Goal: Task Accomplishment & Management: Complete application form

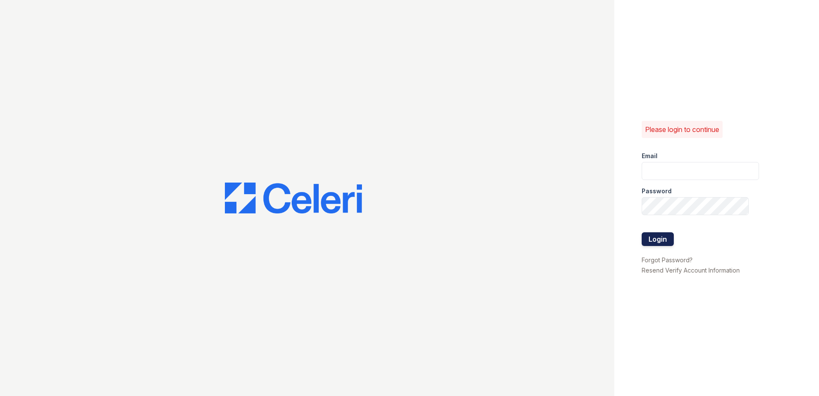
type input "[EMAIL_ADDRESS][DOMAIN_NAME]"
click at [657, 239] on button "Login" at bounding box center [658, 239] width 32 height 14
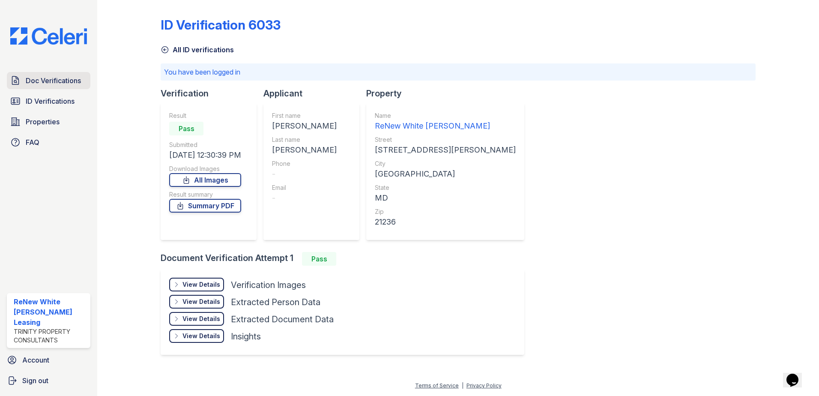
click at [50, 82] on span "Doc Verifications" at bounding box center [53, 80] width 55 height 10
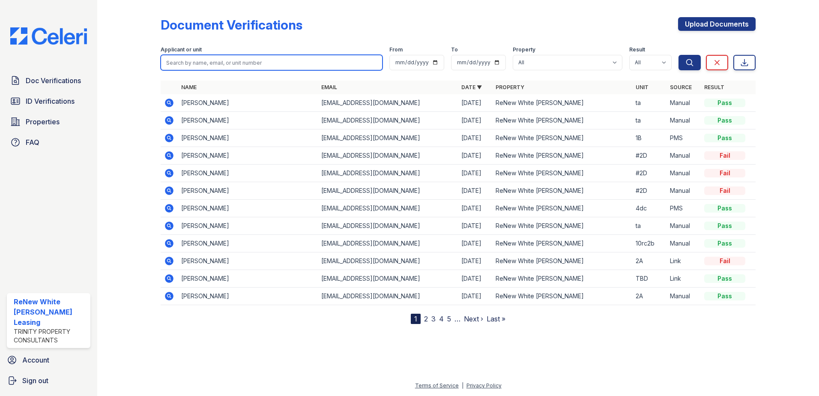
click at [249, 62] on input "search" at bounding box center [272, 62] width 222 height 15
type input "esmeralda"
click at [679, 55] on button "Search" at bounding box center [690, 62] width 22 height 15
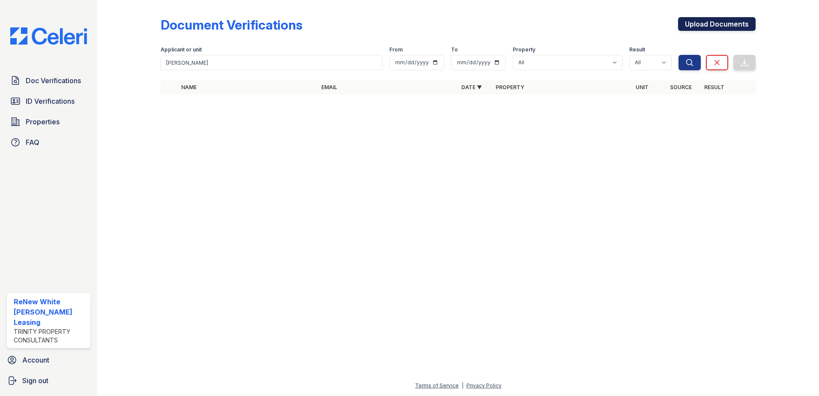
click at [734, 25] on link "Upload Documents" at bounding box center [717, 24] width 78 height 14
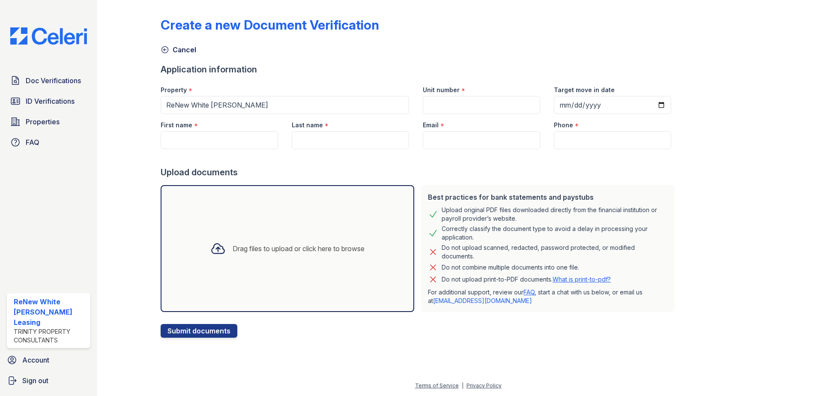
click at [194, 126] on div "*" at bounding box center [196, 126] width 4 height 10
click at [194, 133] on input "First name" at bounding box center [219, 140] width 117 height 18
type input "Oscar"
click at [313, 143] on input "Last name" at bounding box center [350, 140] width 117 height 18
type input "Urquiza"
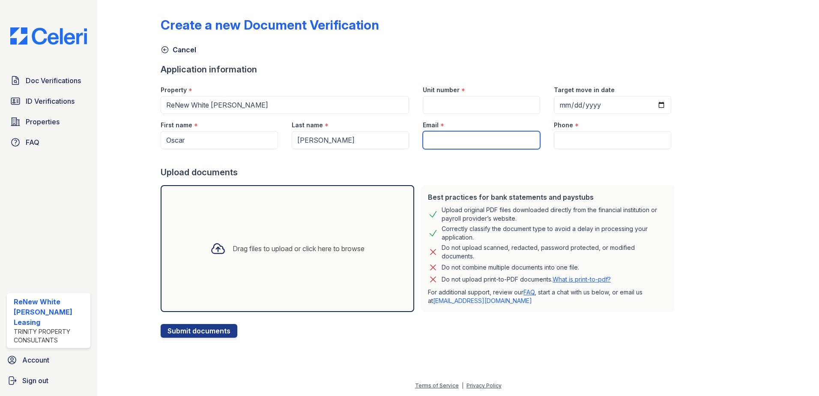
click at [435, 143] on input "Email" at bounding box center [481, 140] width 117 height 18
type input "esmeraldasaenz8@hotmail.com"
type input "4435543563"
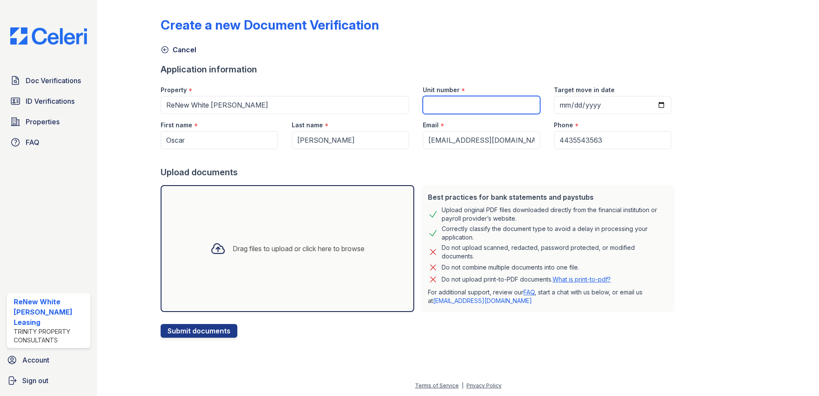
click at [470, 109] on input "Unit number" at bounding box center [481, 105] width 117 height 18
type input "6dh1b"
click at [318, 209] on div "Drag files to upload or click here to browse" at bounding box center [288, 248] width 254 height 127
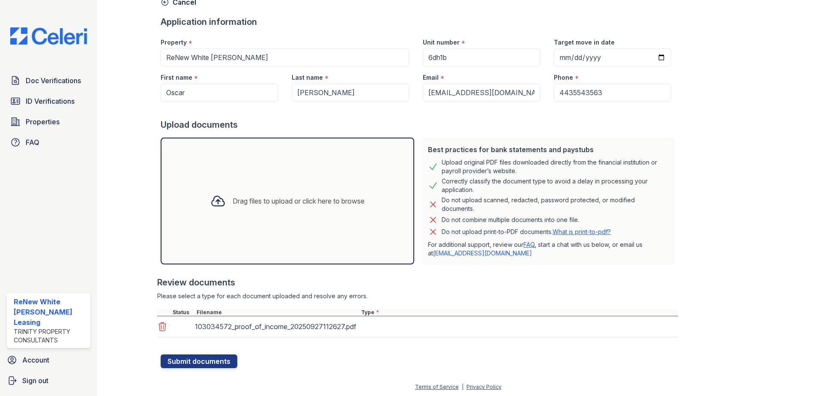
scroll to position [49, 0]
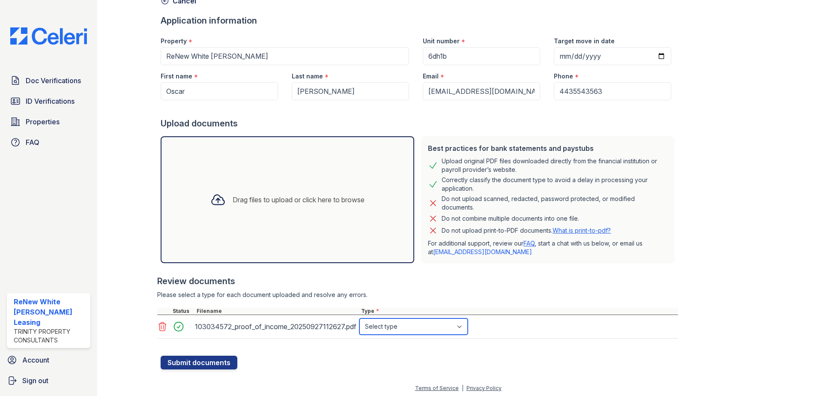
click at [398, 322] on select "Select type Paystub Bank Statement Offer Letter Tax Documents Benefit Award Let…" at bounding box center [414, 326] width 108 height 16
select select "paystub"
click at [360, 318] on select "Select type Paystub Bank Statement Offer Letter Tax Documents Benefit Award Let…" at bounding box center [414, 326] width 108 height 16
click at [207, 363] on button "Submit documents" at bounding box center [199, 363] width 77 height 14
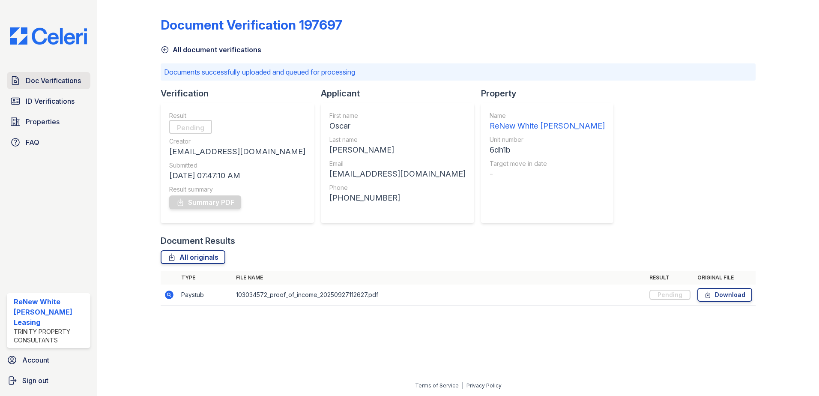
click at [45, 84] on span "Doc Verifications" at bounding box center [53, 80] width 55 height 10
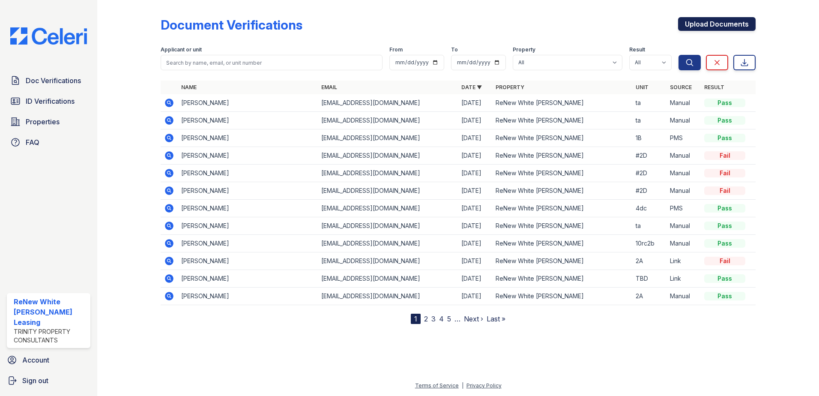
click at [694, 19] on link "Upload Documents" at bounding box center [717, 24] width 78 height 14
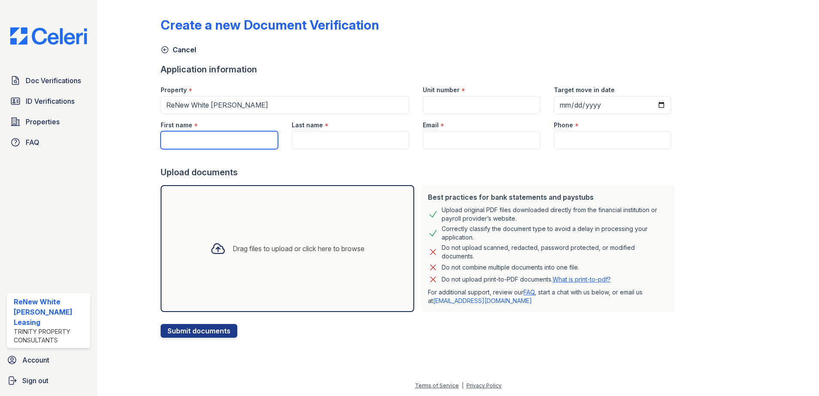
click at [234, 131] on input "First name" at bounding box center [219, 140] width 117 height 18
type input "Oscar"
type input "6dh1b"
type input "Urquiza"
type input "esmeraldasaenz8@hotmail.com"
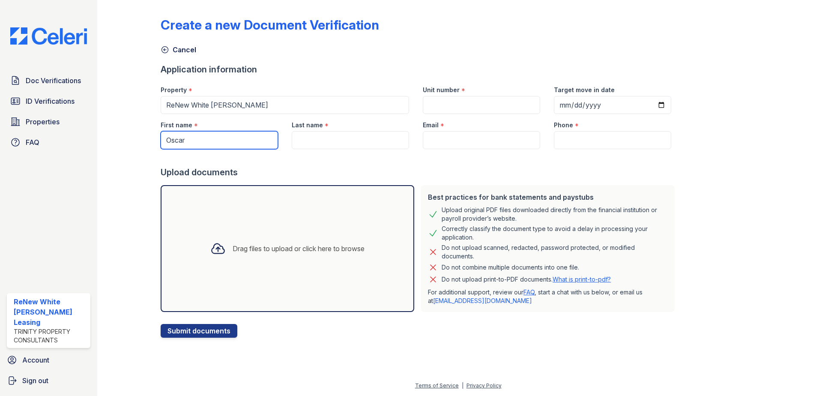
type input "4435543563"
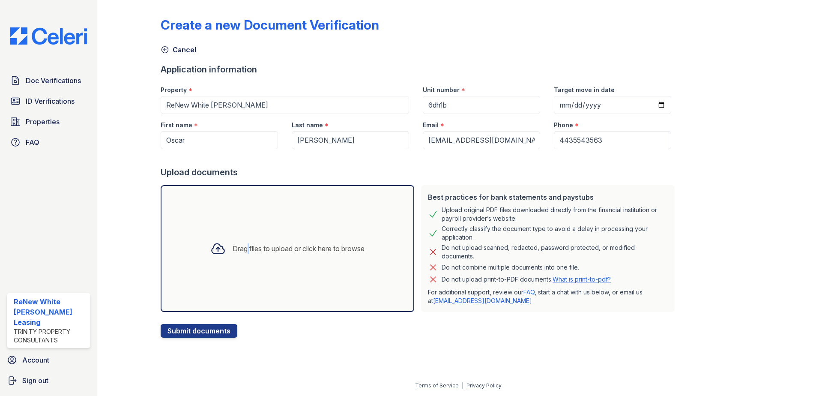
click at [241, 230] on div "Drag files to upload or click here to browse" at bounding box center [288, 248] width 254 height 127
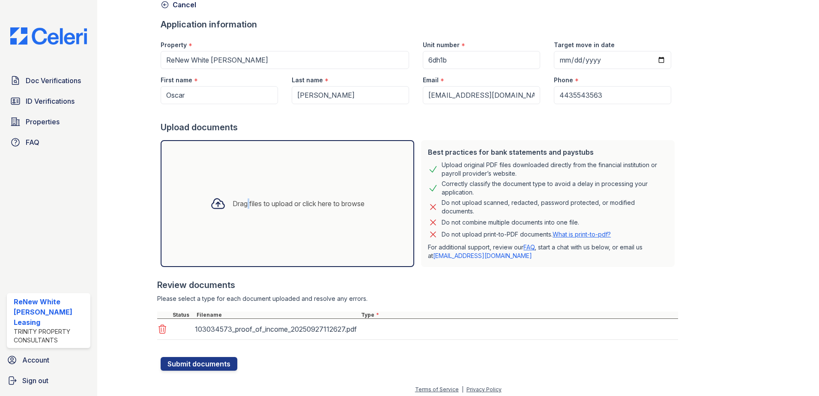
scroll to position [49, 0]
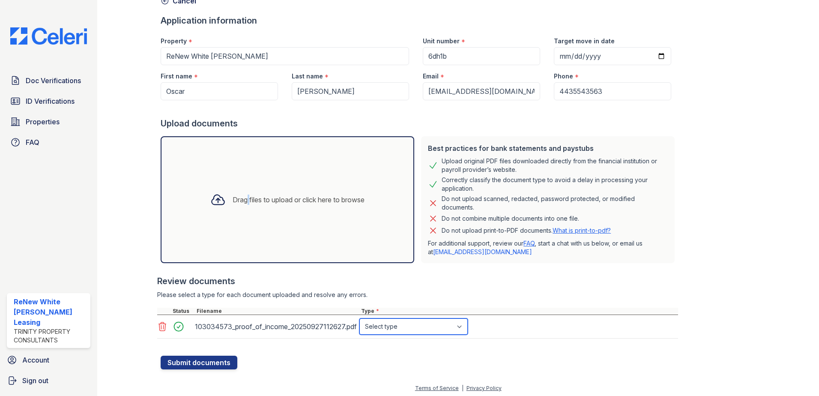
click at [401, 332] on select "Select type Paystub Bank Statement Offer Letter Tax Documents Benefit Award Let…" at bounding box center [414, 326] width 108 height 16
select select "paystub"
click at [360, 318] on select "Select type Paystub Bank Statement Offer Letter Tax Documents Benefit Award Let…" at bounding box center [414, 326] width 108 height 16
click at [179, 363] on button "Submit documents" at bounding box center [199, 363] width 77 height 14
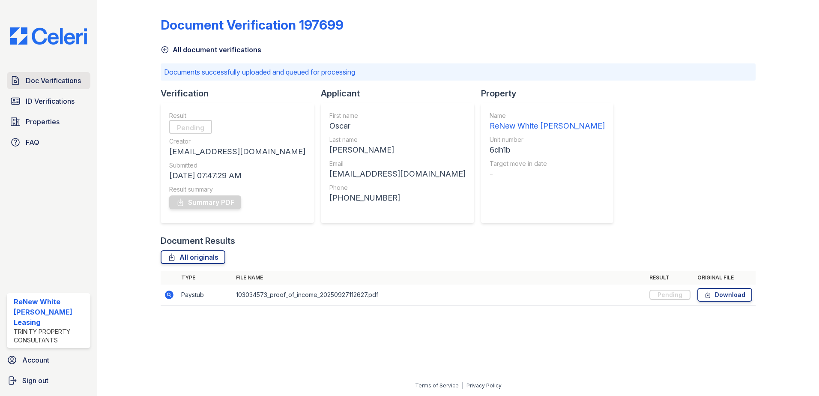
click at [55, 79] on span "Doc Verifications" at bounding box center [53, 80] width 55 height 10
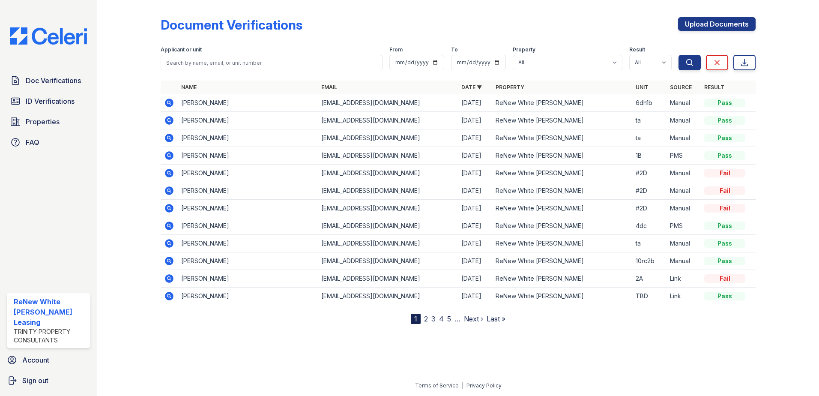
click at [165, 105] on icon at bounding box center [169, 103] width 10 height 10
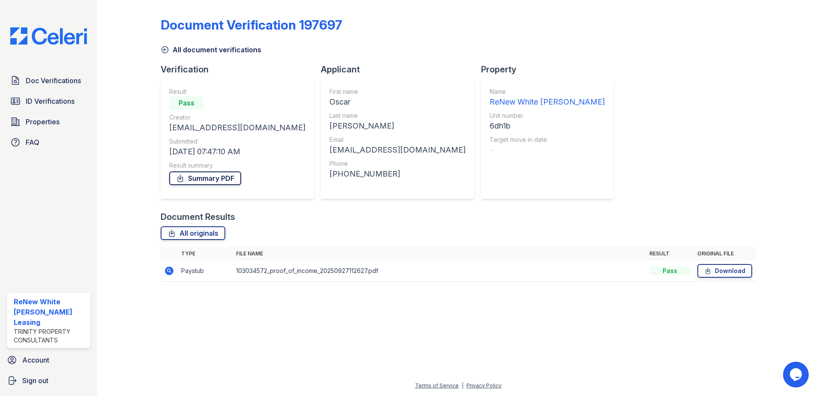
click at [220, 177] on link "Summary PDF" at bounding box center [205, 178] width 72 height 14
click at [40, 81] on span "Doc Verifications" at bounding box center [53, 80] width 55 height 10
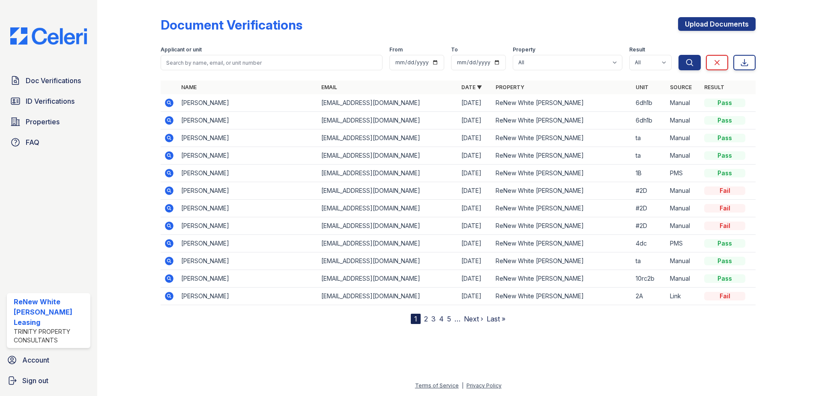
click at [167, 105] on icon at bounding box center [169, 103] width 9 height 9
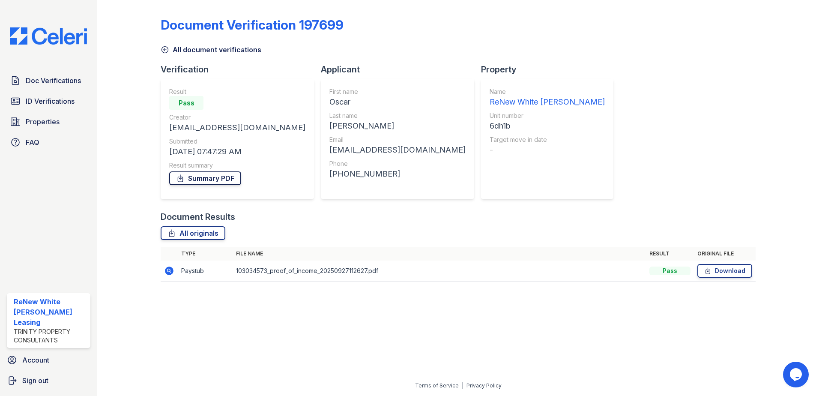
click at [203, 178] on link "Summary PDF" at bounding box center [205, 178] width 72 height 14
click at [49, 82] on span "Doc Verifications" at bounding box center [53, 80] width 55 height 10
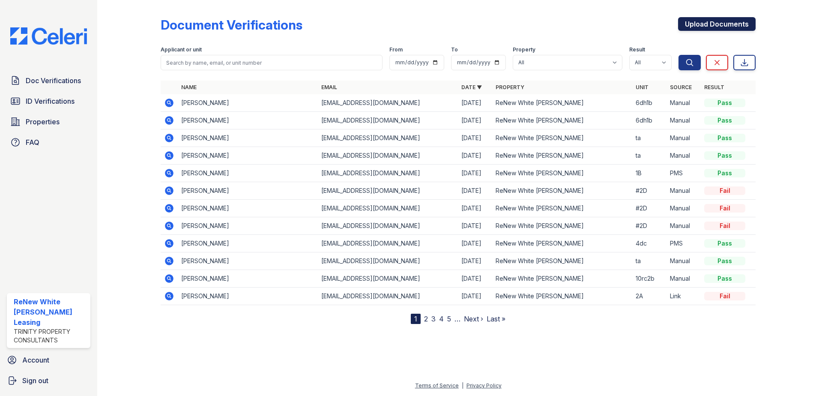
click at [744, 24] on link "Upload Documents" at bounding box center [717, 24] width 78 height 14
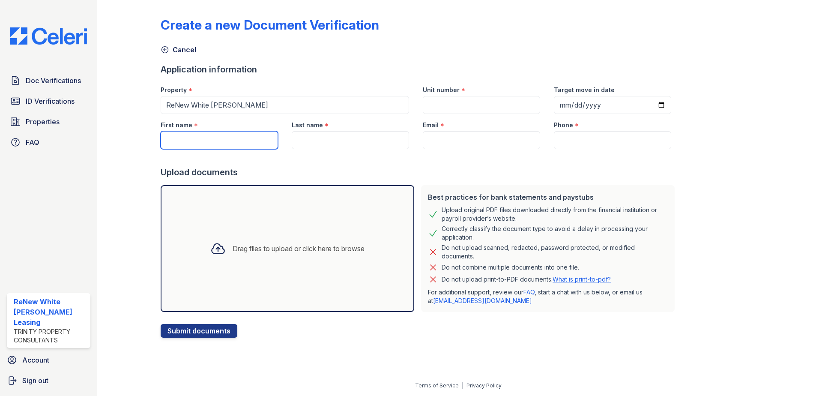
click at [258, 141] on input "First name" at bounding box center [219, 140] width 117 height 18
type input "Esmeralda"
type input "Saen-Fonseca"
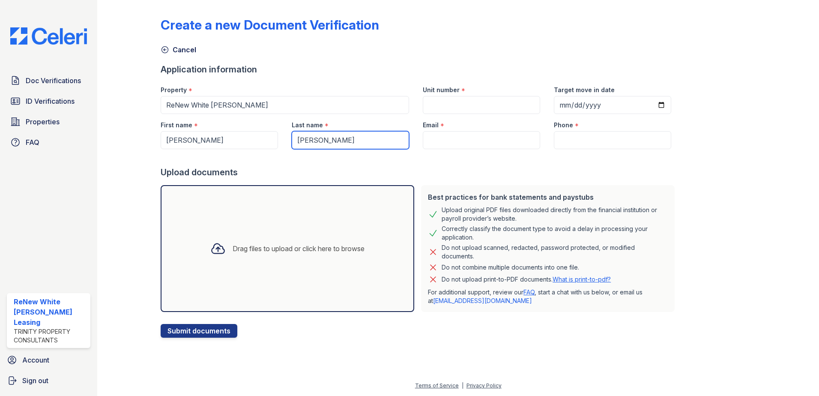
type input "esmeraldasaenz8@hotmail.com"
type input "4435543563"
click at [272, 237] on div "Drag files to upload or click here to browse" at bounding box center [288, 248] width 168 height 29
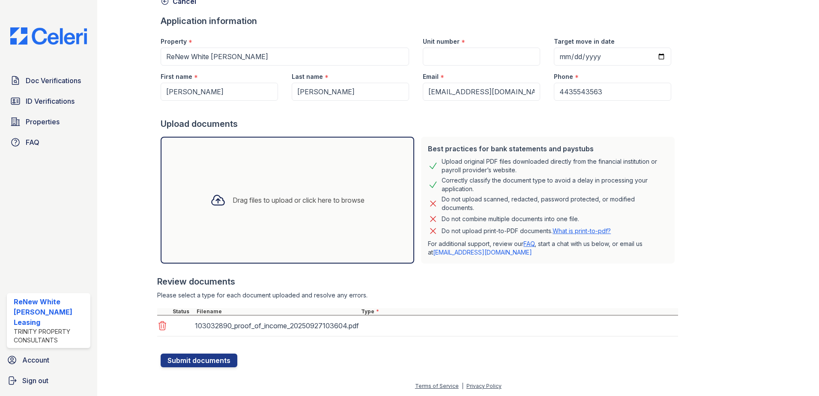
scroll to position [49, 0]
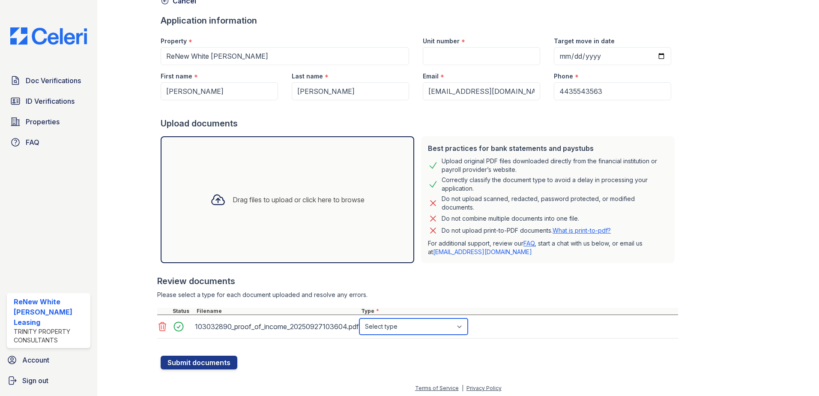
click at [429, 323] on select "Select type Paystub Bank Statement Offer Letter Tax Documents Benefit Award Let…" at bounding box center [414, 326] width 108 height 16
select select "bank_statement"
click at [360, 318] on select "Select type Paystub Bank Statement Offer Letter Tax Documents Benefit Award Let…" at bounding box center [414, 326] width 108 height 16
click at [174, 358] on button "Submit documents" at bounding box center [199, 363] width 77 height 14
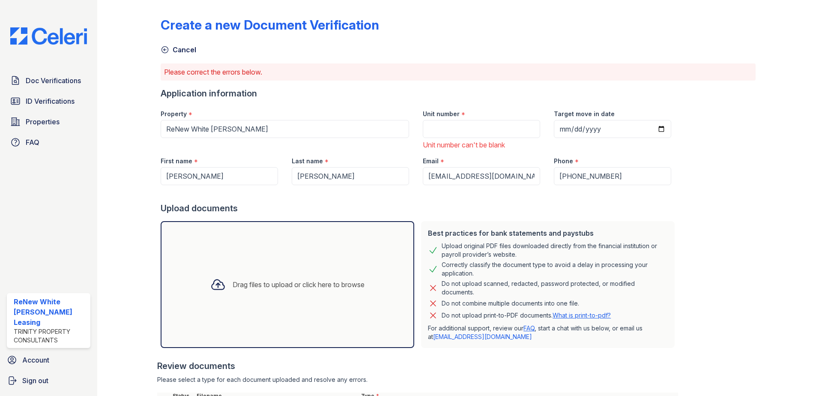
click at [478, 139] on div "Unit number * Unit number can't be blank" at bounding box center [481, 126] width 131 height 47
click at [470, 126] on input "Unit number" at bounding box center [481, 129] width 117 height 18
type input "6dh1b"
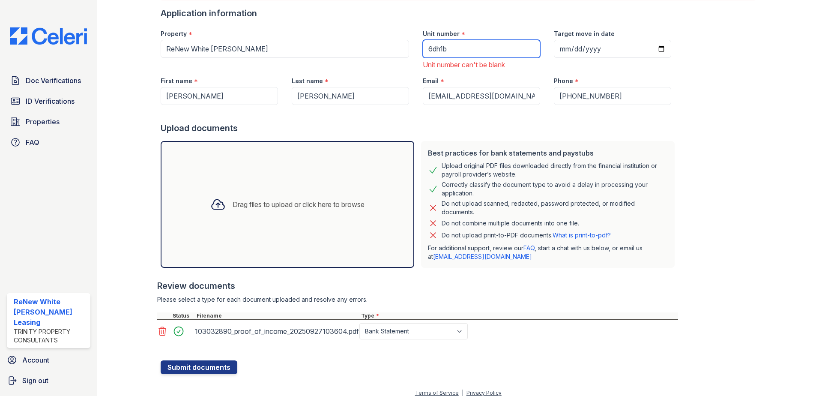
scroll to position [87, 0]
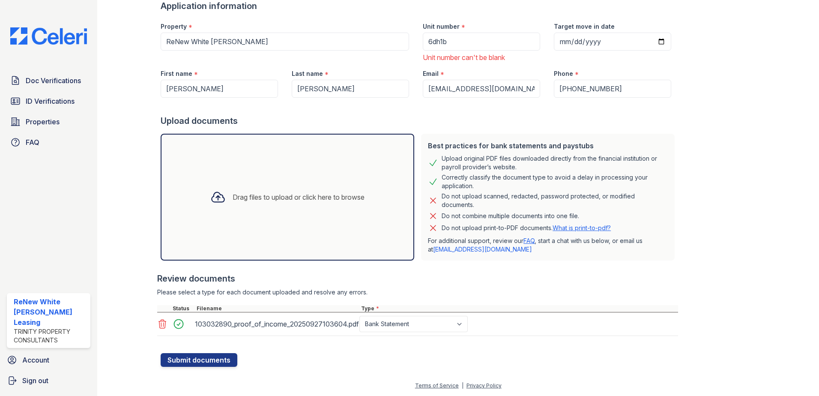
click at [261, 203] on div "Drag files to upload or click here to browse" at bounding box center [288, 197] width 168 height 29
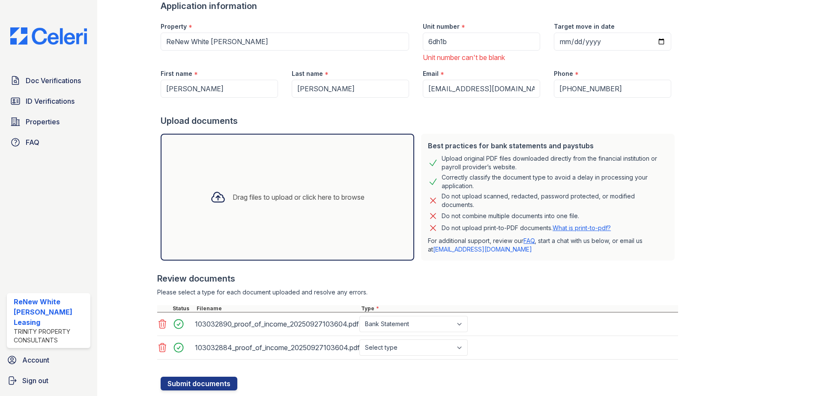
click at [428, 338] on div "103032884_proof_of_income_20250927103604.pdf Select type Paystub Bank Statement…" at bounding box center [417, 348] width 521 height 24
click at [425, 343] on select "Select type Paystub Bank Statement Offer Letter Tax Documents Benefit Award Let…" at bounding box center [414, 347] width 108 height 16
select select "tax_documents"
click at [360, 339] on select "Select type Paystub Bank Statement Offer Letter Tax Documents Benefit Award Let…" at bounding box center [414, 347] width 108 height 16
click at [248, 219] on div "Drag files to upload or click here to browse" at bounding box center [288, 197] width 254 height 127
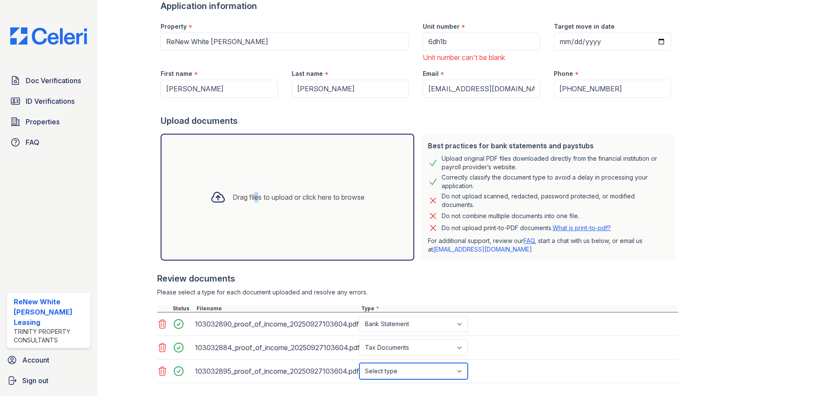
click at [420, 365] on select "Select type Paystub Bank Statement Offer Letter Tax Documents Benefit Award Let…" at bounding box center [414, 371] width 108 height 16
select select "tax_documents"
click at [360, 363] on select "Select type Paystub Bank Statement Offer Letter Tax Documents Benefit Award Let…" at bounding box center [414, 371] width 108 height 16
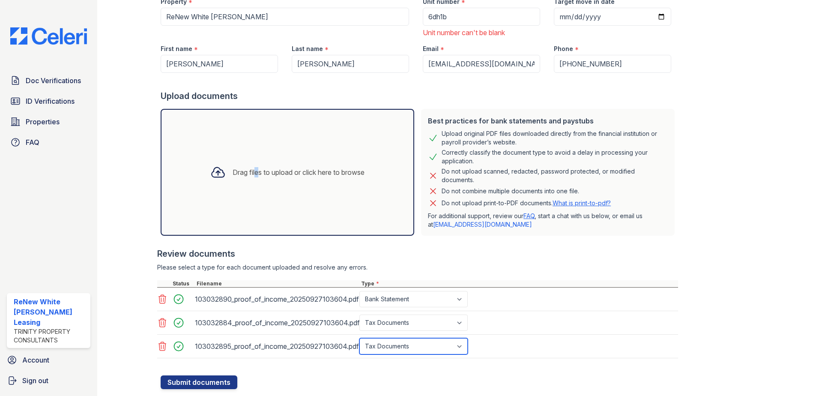
scroll to position [135, 0]
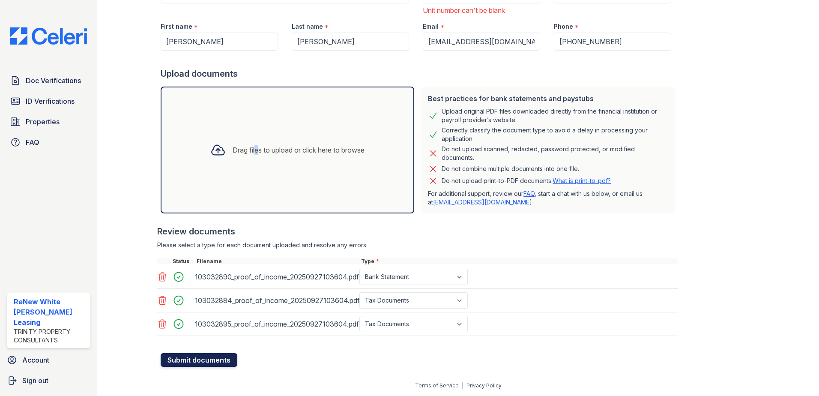
click at [230, 360] on button "Submit documents" at bounding box center [199, 360] width 77 height 14
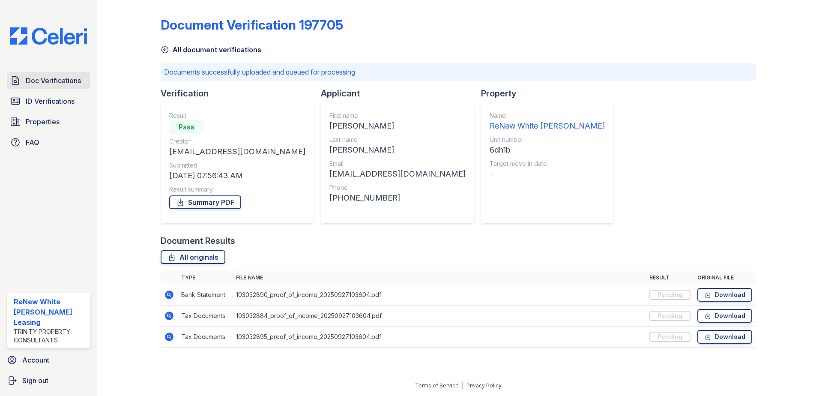
click at [51, 75] on link "Doc Verifications" at bounding box center [49, 80] width 84 height 17
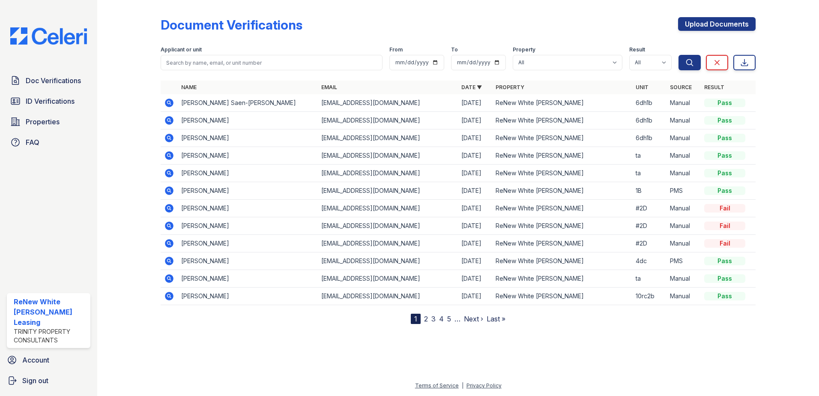
click at [171, 104] on icon at bounding box center [169, 103] width 10 height 10
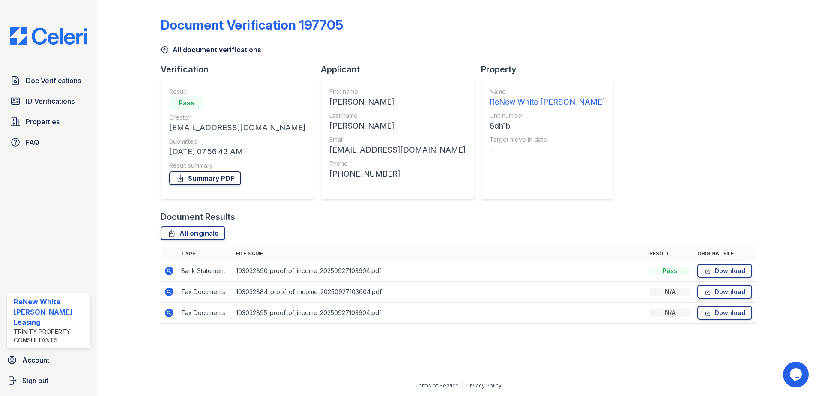
click at [189, 180] on link "Summary PDF" at bounding box center [205, 178] width 72 height 14
click at [57, 69] on div "Doc Verifications ID Verifications Properties FAQ ReNew White Marsh Leasing Tri…" at bounding box center [48, 198] width 97 height 396
click at [56, 81] on span "Doc Verifications" at bounding box center [53, 80] width 55 height 10
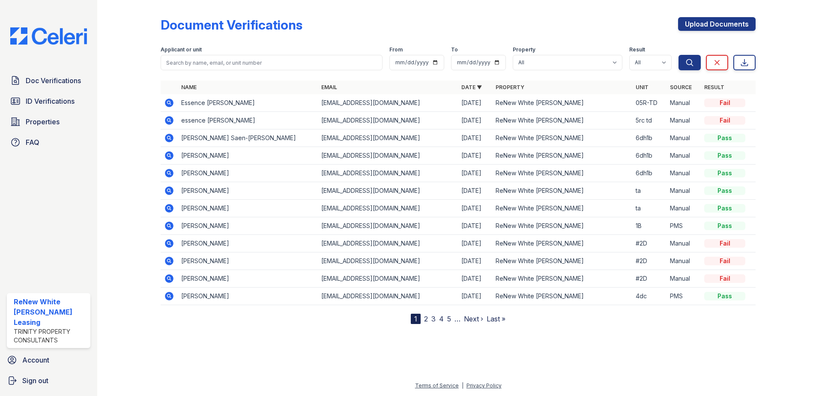
click at [168, 137] on icon at bounding box center [169, 137] width 2 height 2
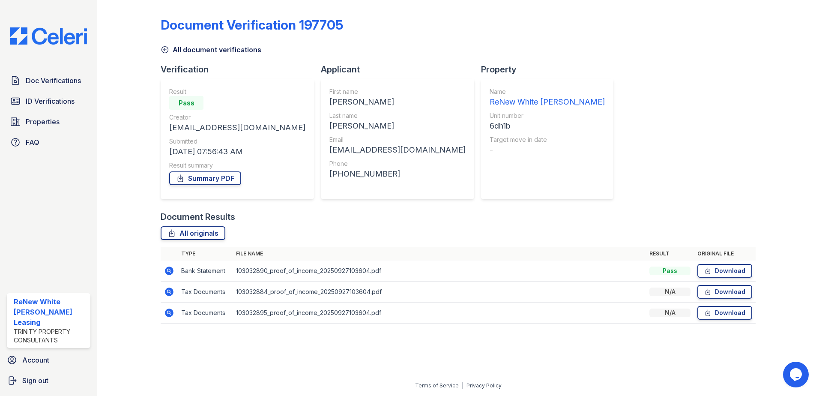
click at [170, 313] on icon at bounding box center [169, 313] width 10 height 10
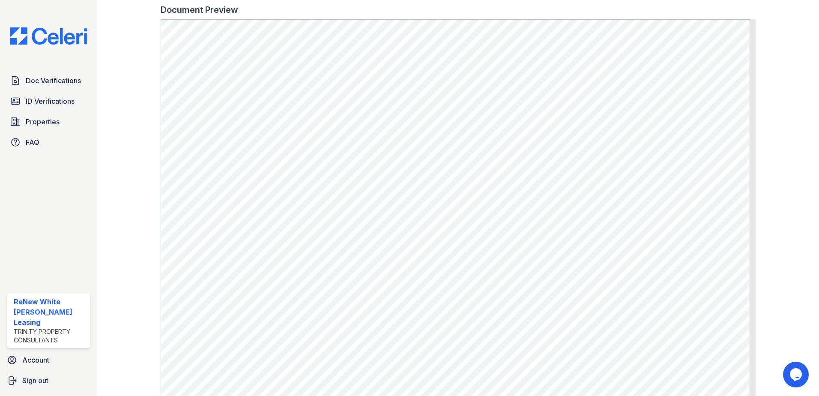
scroll to position [225, 0]
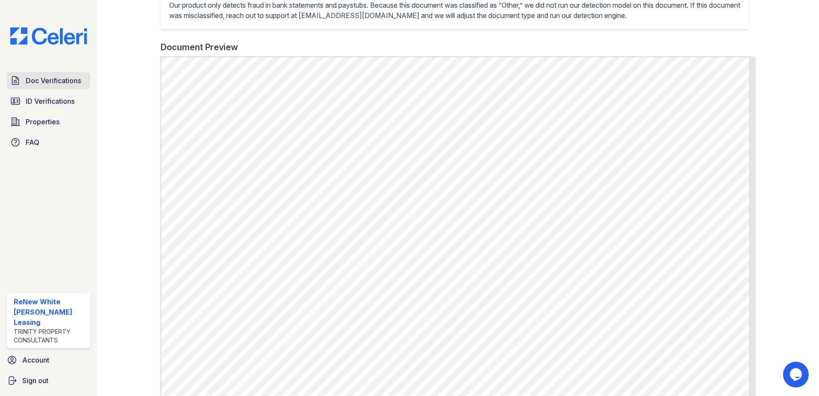
click at [79, 83] on span "Doc Verifications" at bounding box center [53, 80] width 55 height 10
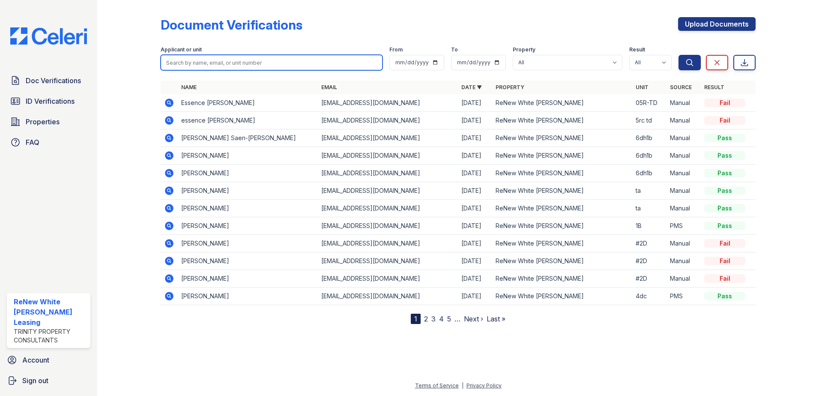
click at [315, 60] on input "search" at bounding box center [272, 62] width 222 height 15
type input "[PERSON_NAME]"
click at [679, 55] on button "Search" at bounding box center [690, 62] width 22 height 15
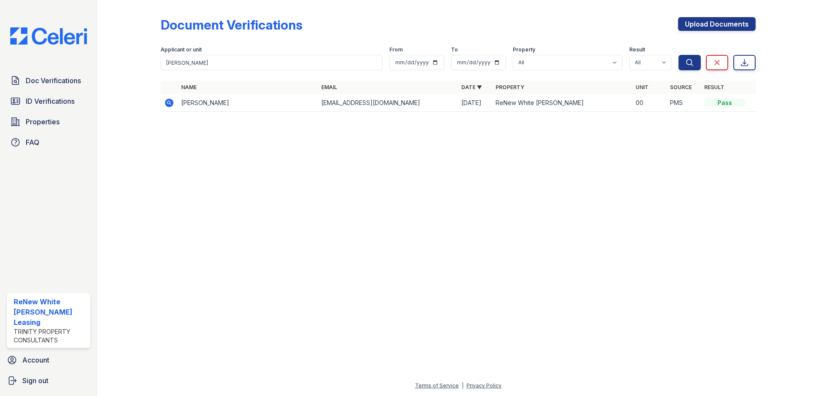
click at [168, 105] on icon at bounding box center [169, 103] width 9 height 9
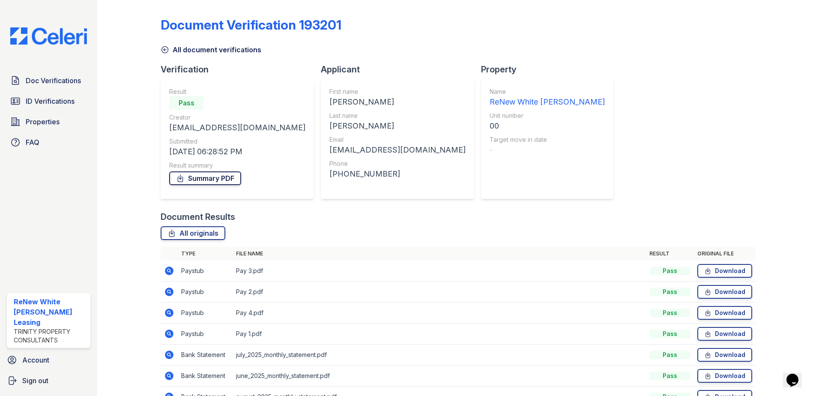
click at [221, 180] on link "Summary PDF" at bounding box center [205, 178] width 72 height 14
click at [53, 98] on span "ID Verifications" at bounding box center [50, 101] width 49 height 10
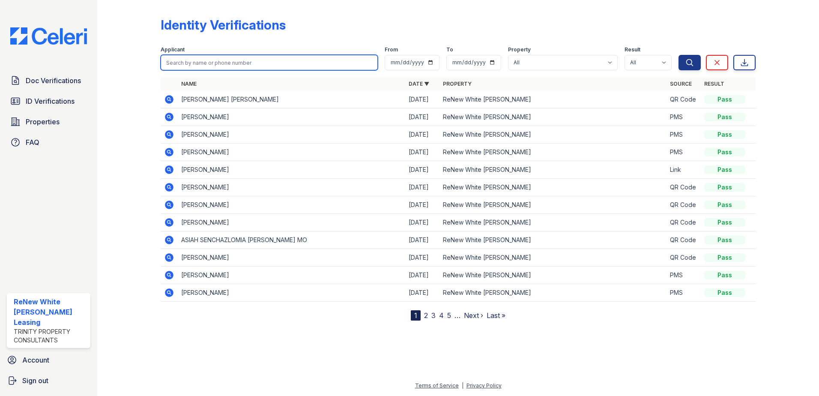
click at [227, 63] on input "search" at bounding box center [269, 62] width 217 height 15
type input "[PERSON_NAME]"
click at [679, 55] on button "Search" at bounding box center [690, 62] width 22 height 15
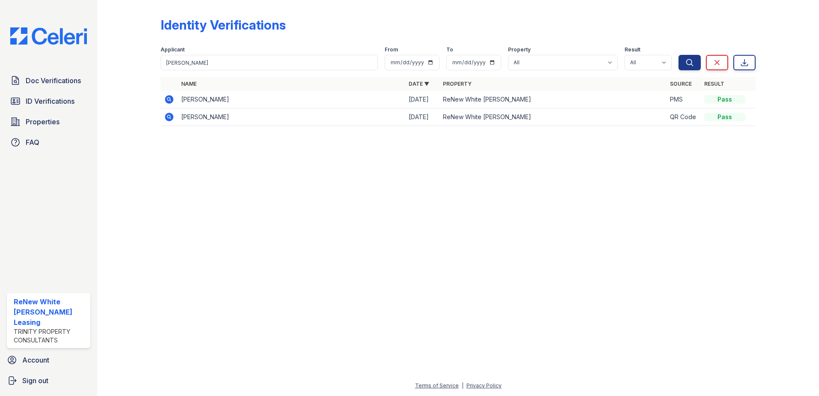
click at [168, 97] on icon at bounding box center [169, 99] width 9 height 9
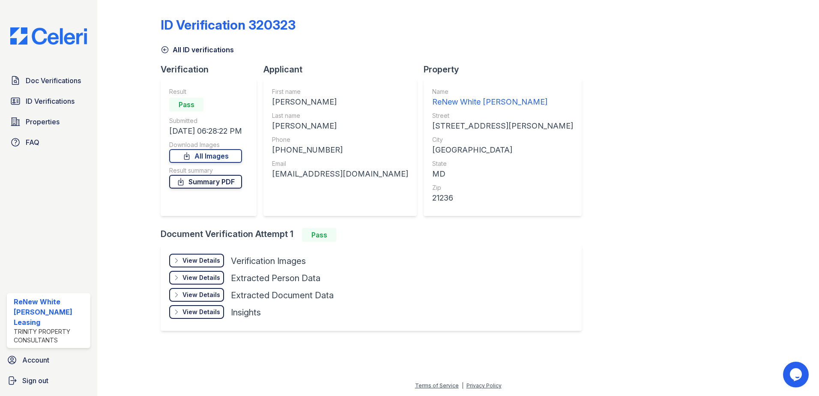
click at [216, 185] on link "Summary PDF" at bounding box center [205, 182] width 73 height 14
